Goal: Information Seeking & Learning: Learn about a topic

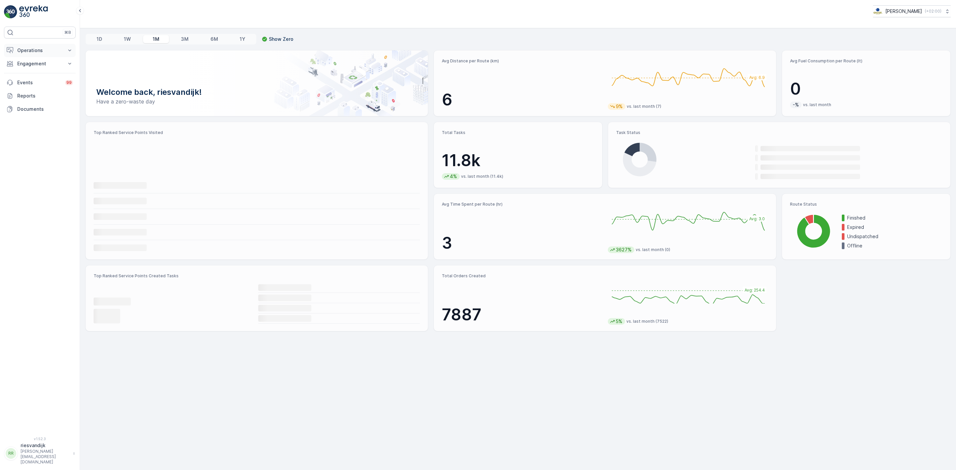
click at [50, 52] on p "Operations" at bounding box center [39, 50] width 45 height 7
click at [39, 80] on p "Routes & Tasks" at bounding box center [34, 80] width 34 height 7
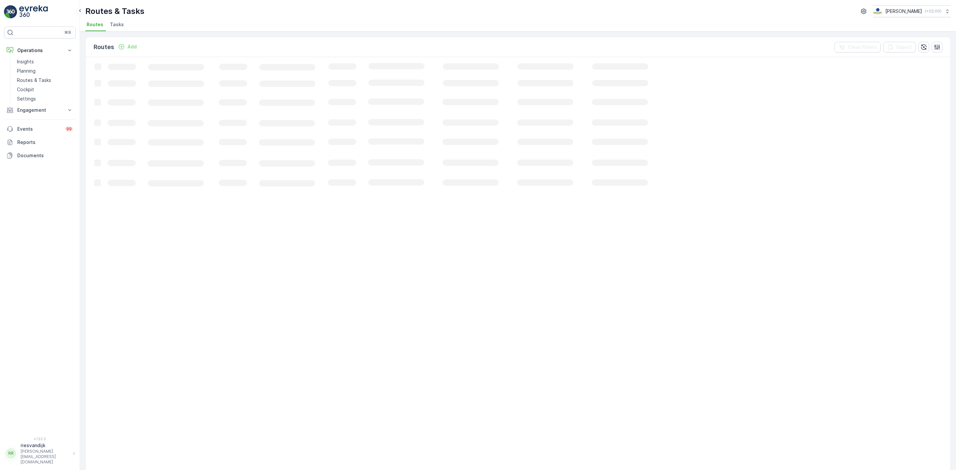
click at [112, 24] on span "Tasks" at bounding box center [117, 24] width 14 height 7
click at [93, 25] on span "Routes" at bounding box center [95, 24] width 17 height 7
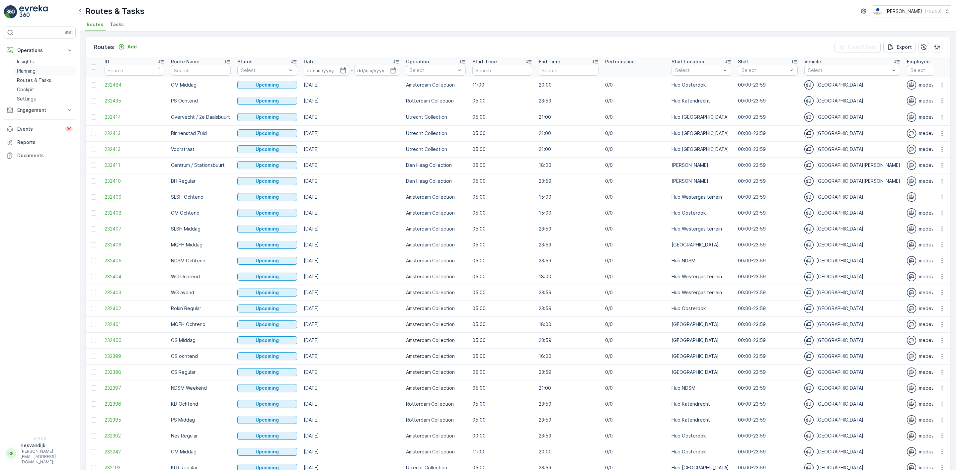
click at [30, 70] on p "Planning" at bounding box center [26, 71] width 19 height 7
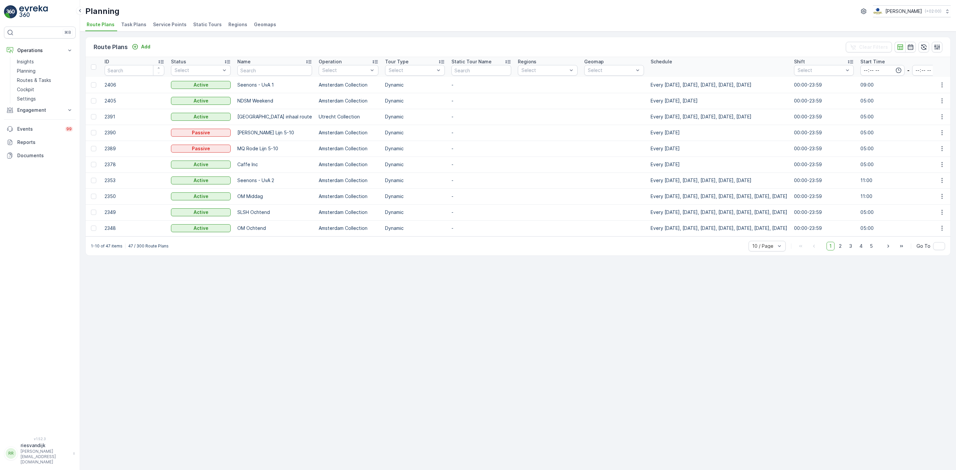
click at [159, 24] on span "Service Points" at bounding box center [170, 24] width 34 height 7
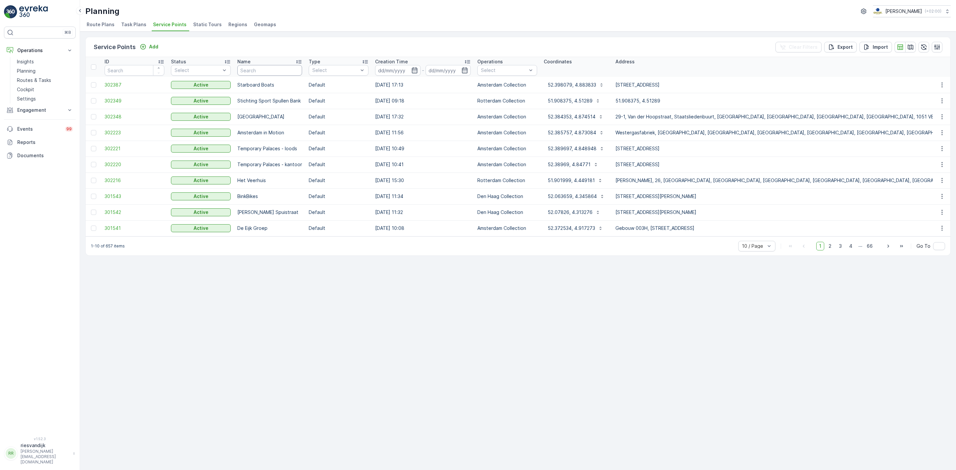
click at [263, 70] on input "text" at bounding box center [269, 70] width 65 height 11
type input "statiegeld cs"
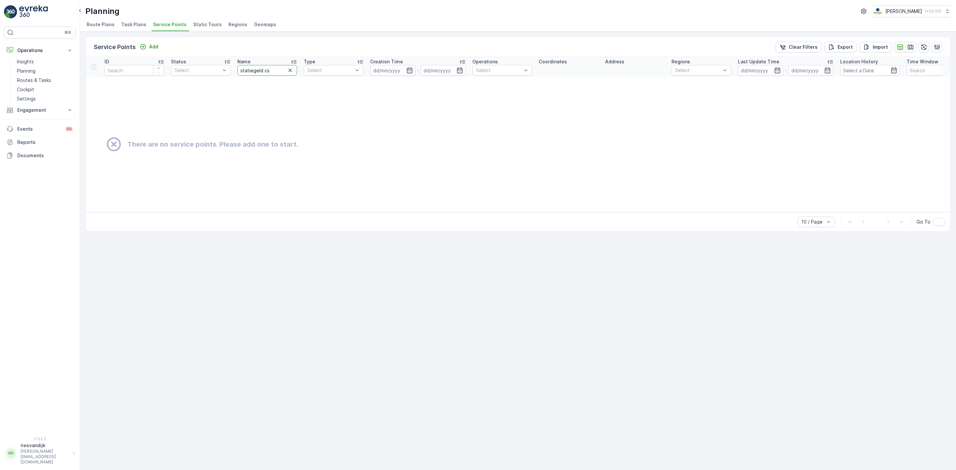
click at [273, 73] on input "statiegeld cs" at bounding box center [267, 70] width 60 height 11
type input "statiegeld"
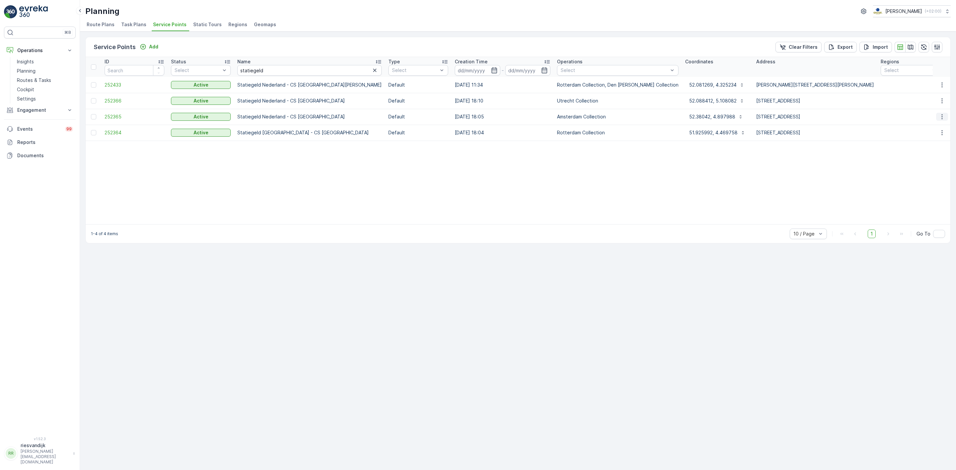
click at [938, 117] on icon "button" at bounding box center [941, 116] width 7 height 7
click at [931, 136] on span "Edit Service Point" at bounding box center [923, 136] width 40 height 7
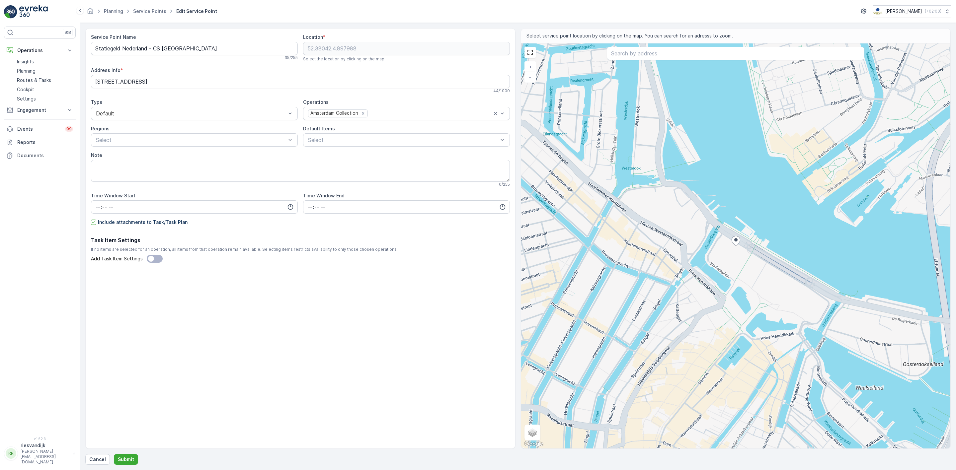
drag, startPoint x: 281, startPoint y: 302, endPoint x: 281, endPoint y: 295, distance: 7.0
click at [281, 302] on div "Service Point Name Statiegeld Nederland - CS Amsterdam 35 / 255 Location * 52.3…" at bounding box center [300, 238] width 419 height 409
click at [148, 10] on link "Service Points" at bounding box center [149, 11] width 33 height 6
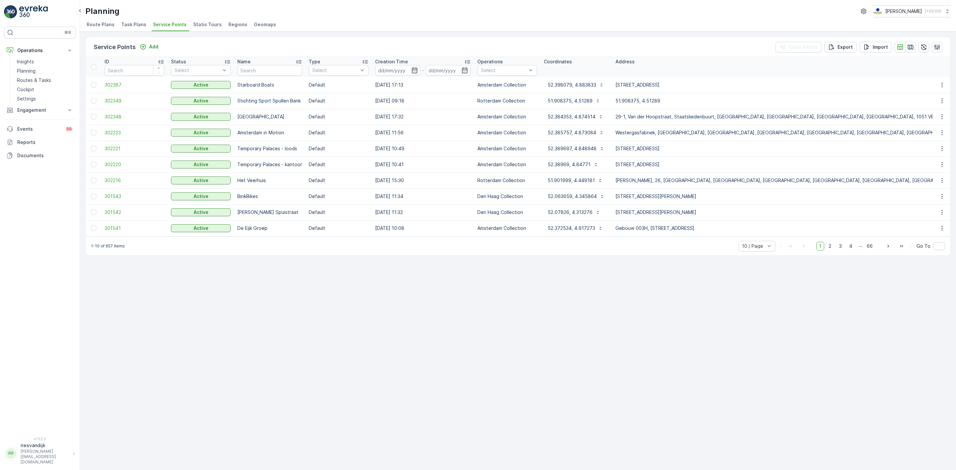
click at [132, 27] on span "Task Plans" at bounding box center [133, 24] width 25 height 7
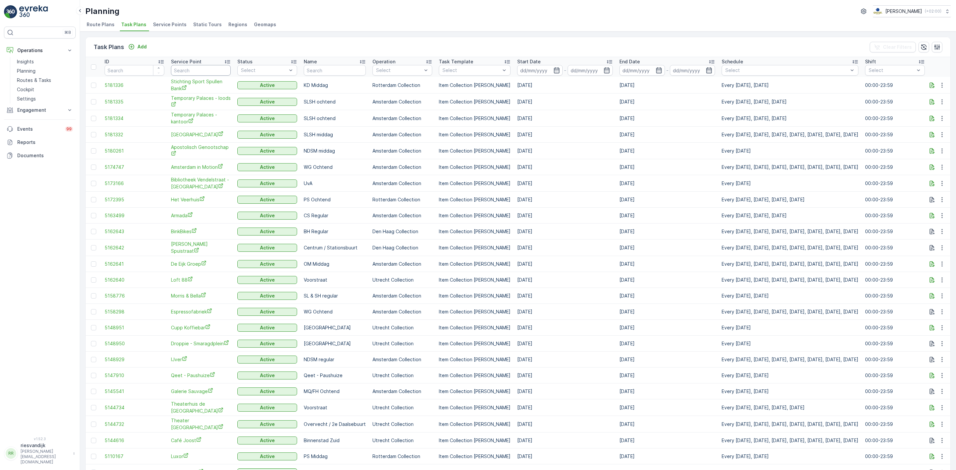
click at [210, 69] on input "text" at bounding box center [201, 70] width 60 height 11
type input "statiegeld"
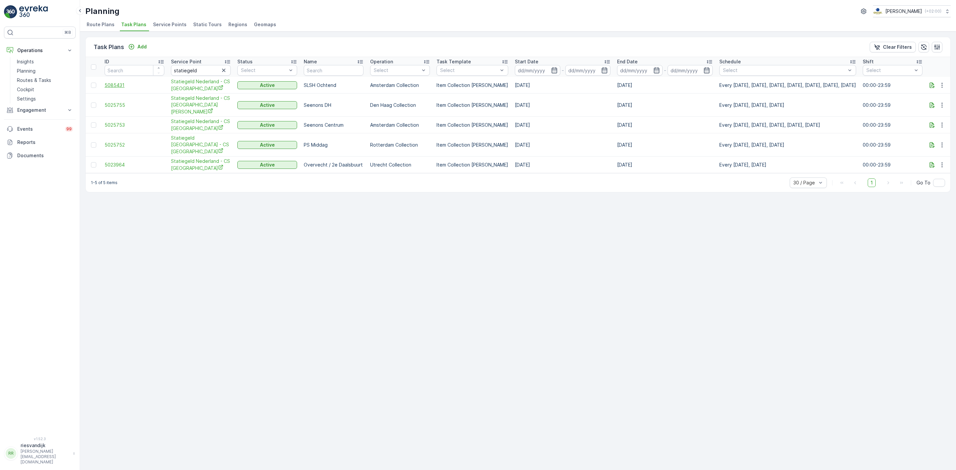
click at [114, 85] on span "5085431" at bounding box center [135, 85] width 60 height 7
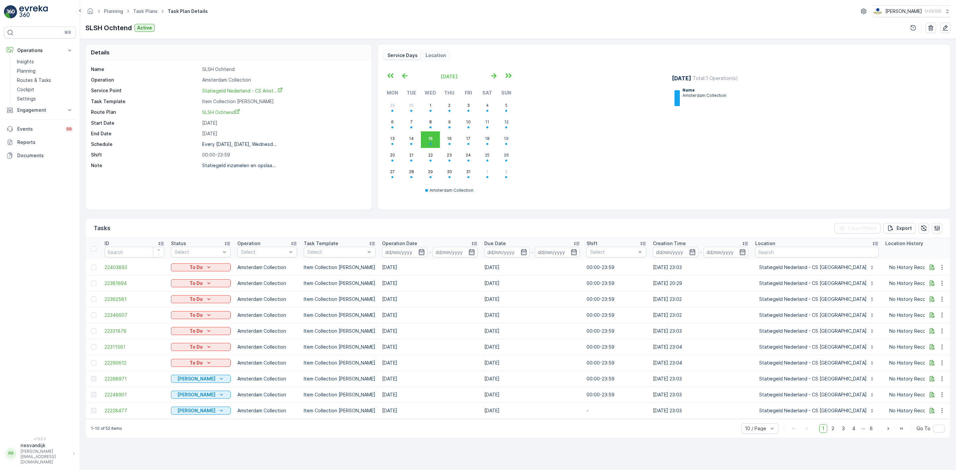
click at [438, 55] on p "Location" at bounding box center [435, 55] width 21 height 7
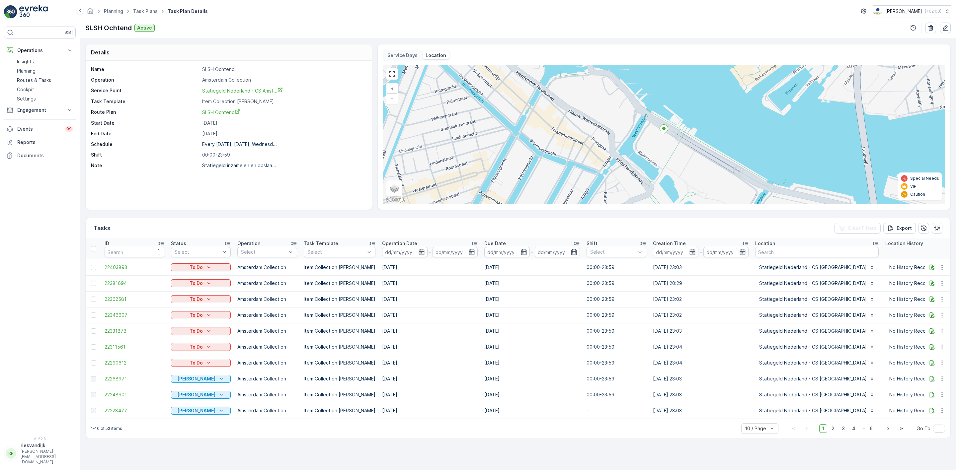
click at [408, 55] on p "Service Days" at bounding box center [402, 55] width 30 height 7
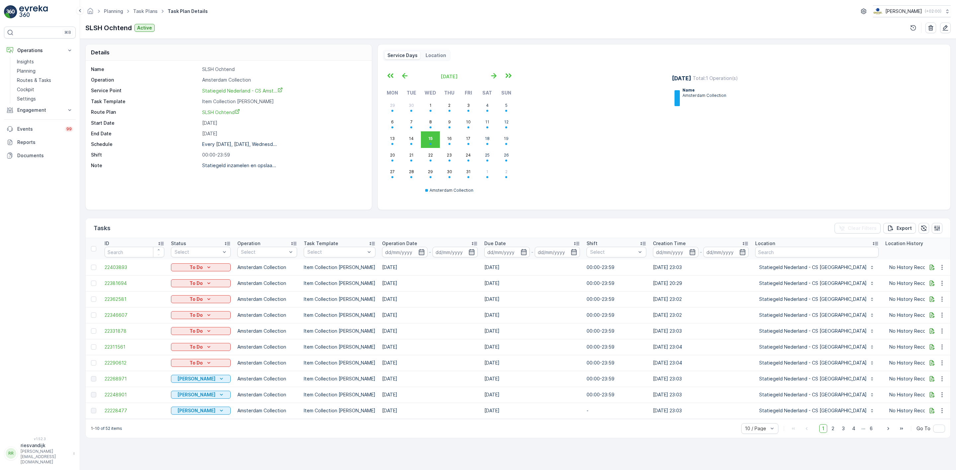
click at [426, 56] on p "Location" at bounding box center [435, 55] width 21 height 7
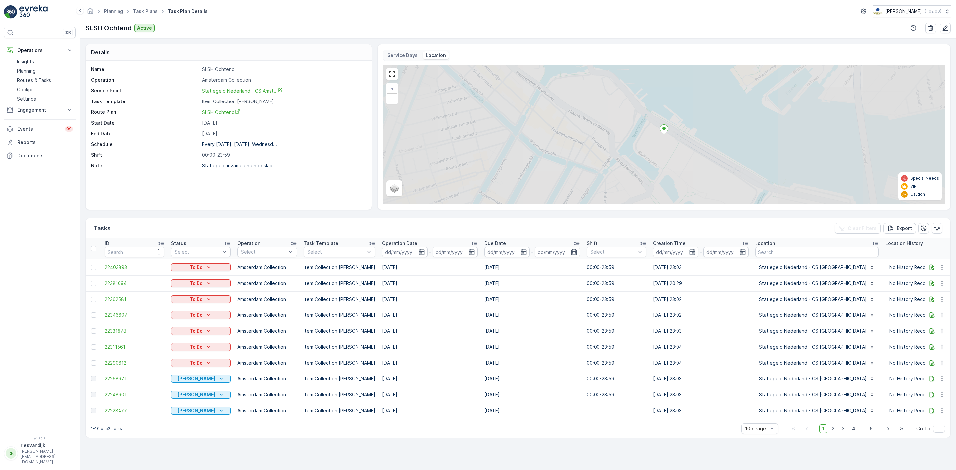
click at [405, 59] on p "Service Days" at bounding box center [402, 55] width 30 height 7
